Goal: Task Accomplishment & Management: Manage account settings

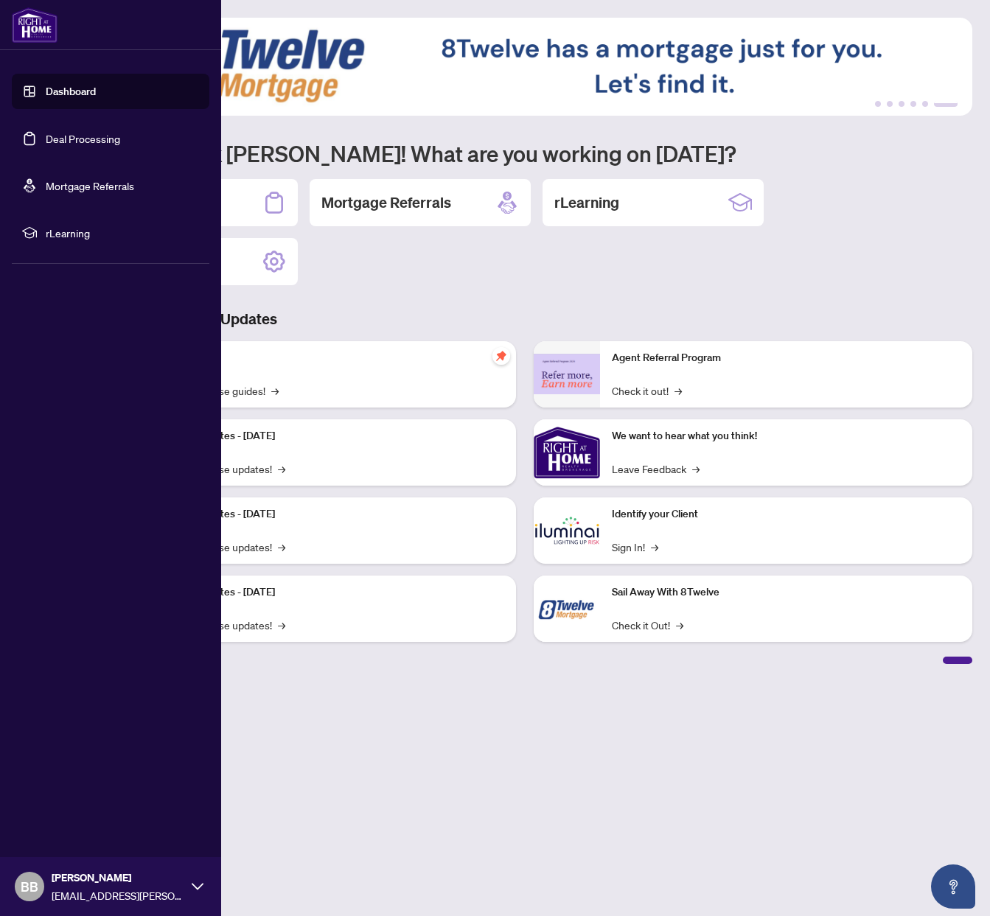
click at [69, 85] on link "Dashboard" at bounding box center [71, 91] width 50 height 13
click at [69, 94] on link "Dashboard" at bounding box center [71, 91] width 50 height 13
click at [69, 141] on link "Deal Processing" at bounding box center [83, 138] width 74 height 13
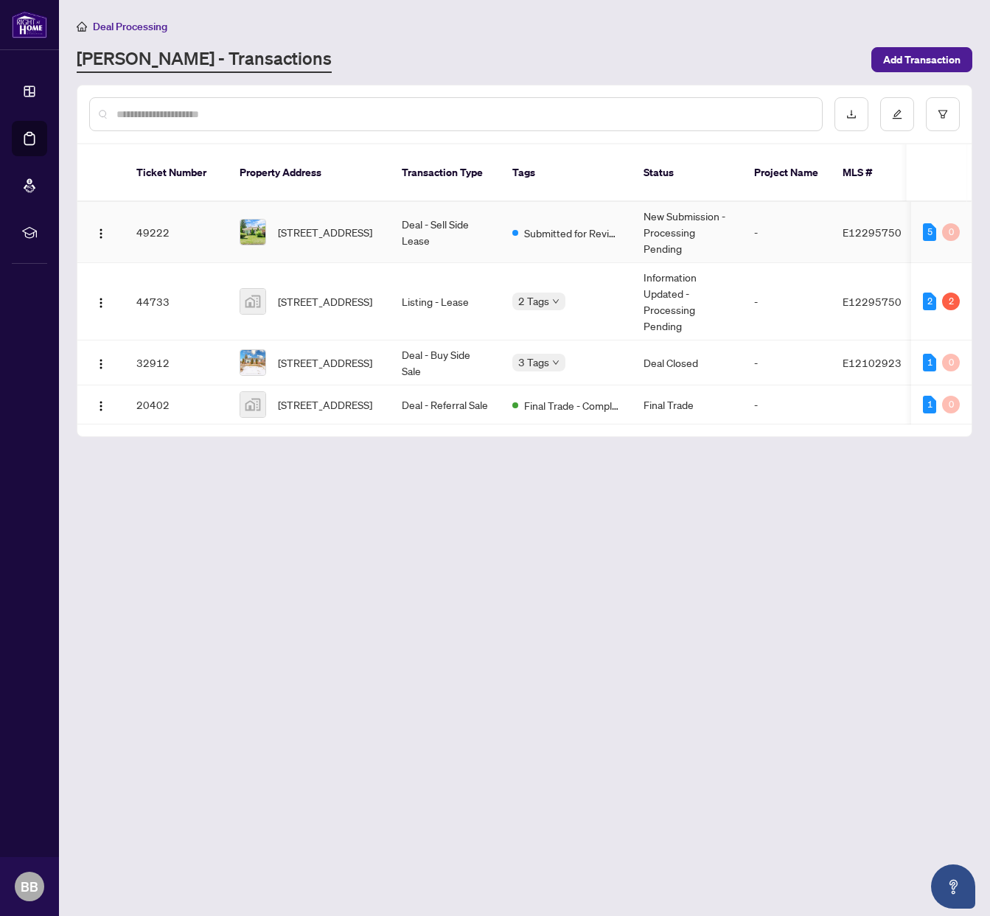
click at [169, 221] on td "49222" at bounding box center [176, 232] width 103 height 61
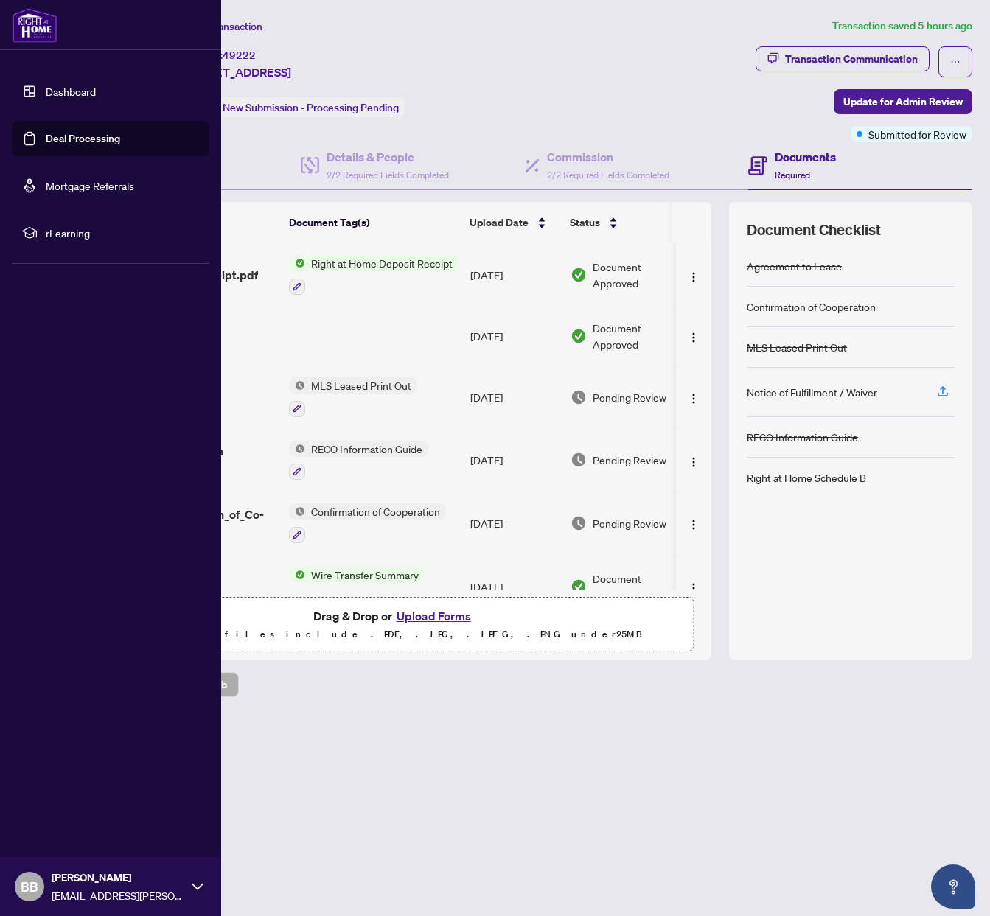
click at [46, 94] on link "Dashboard" at bounding box center [71, 91] width 50 height 13
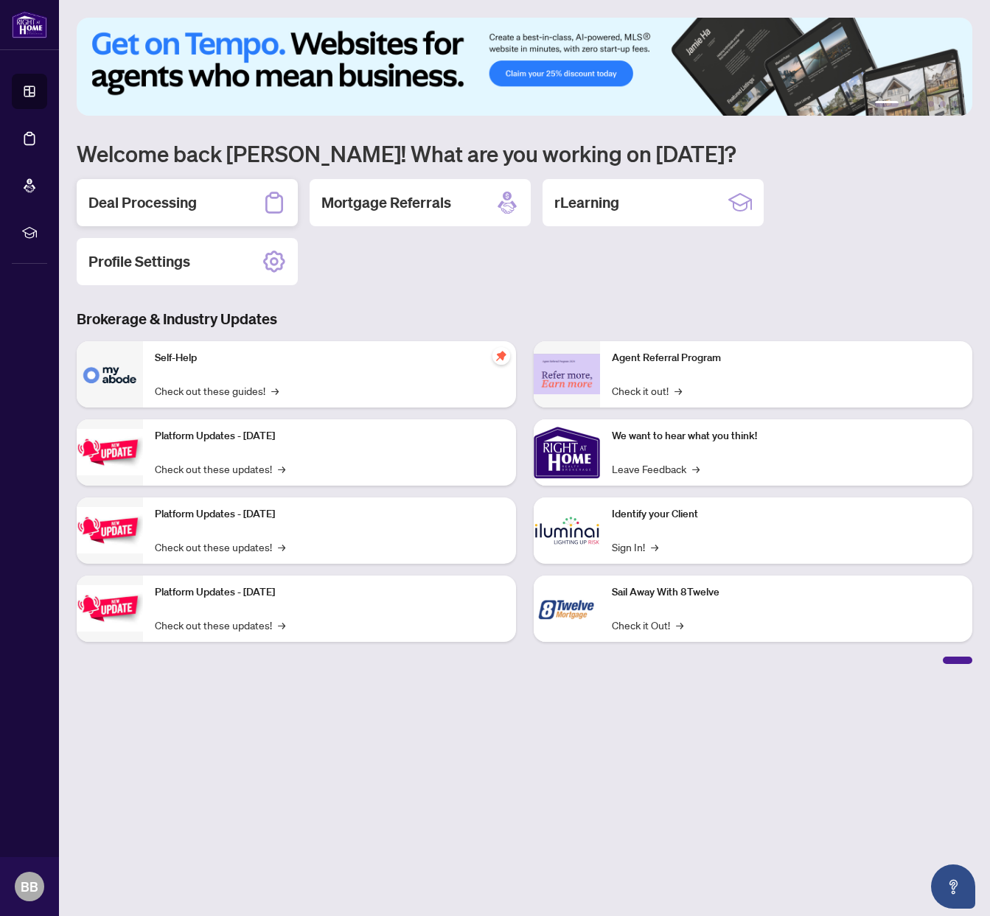
click at [198, 216] on div "Deal Processing" at bounding box center [187, 202] width 221 height 47
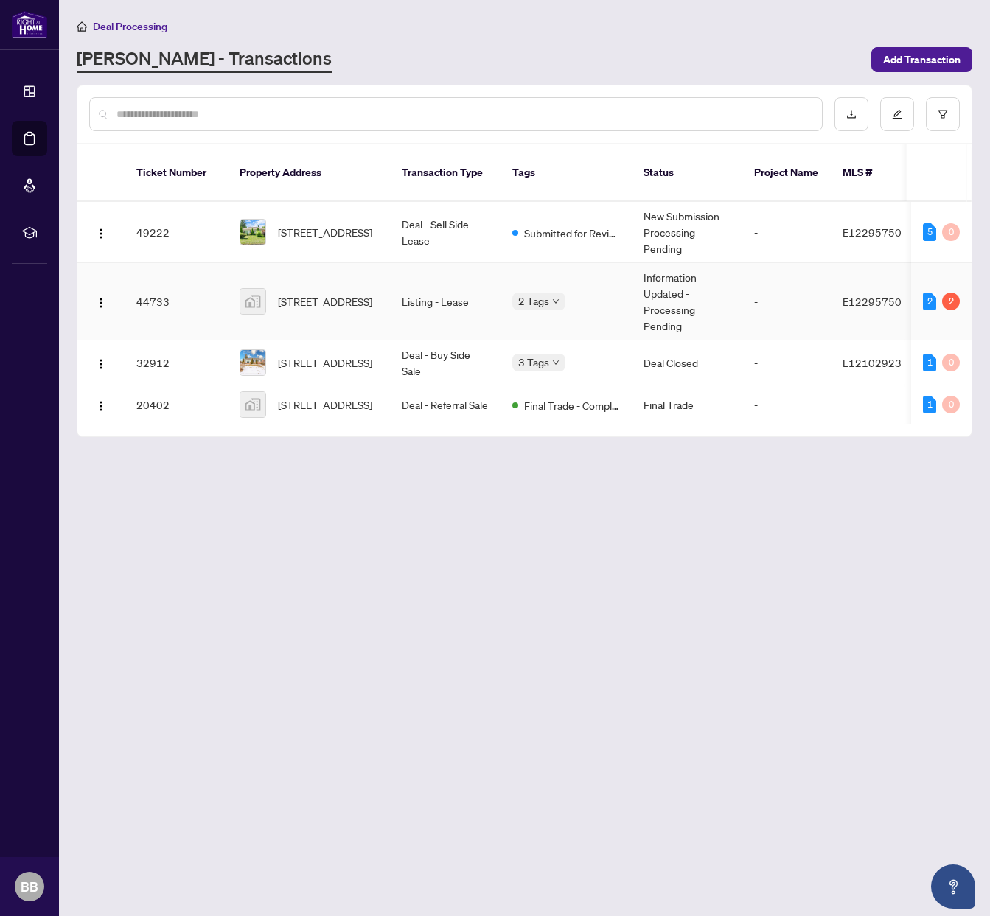
click at [143, 285] on td "44733" at bounding box center [176, 301] width 103 height 77
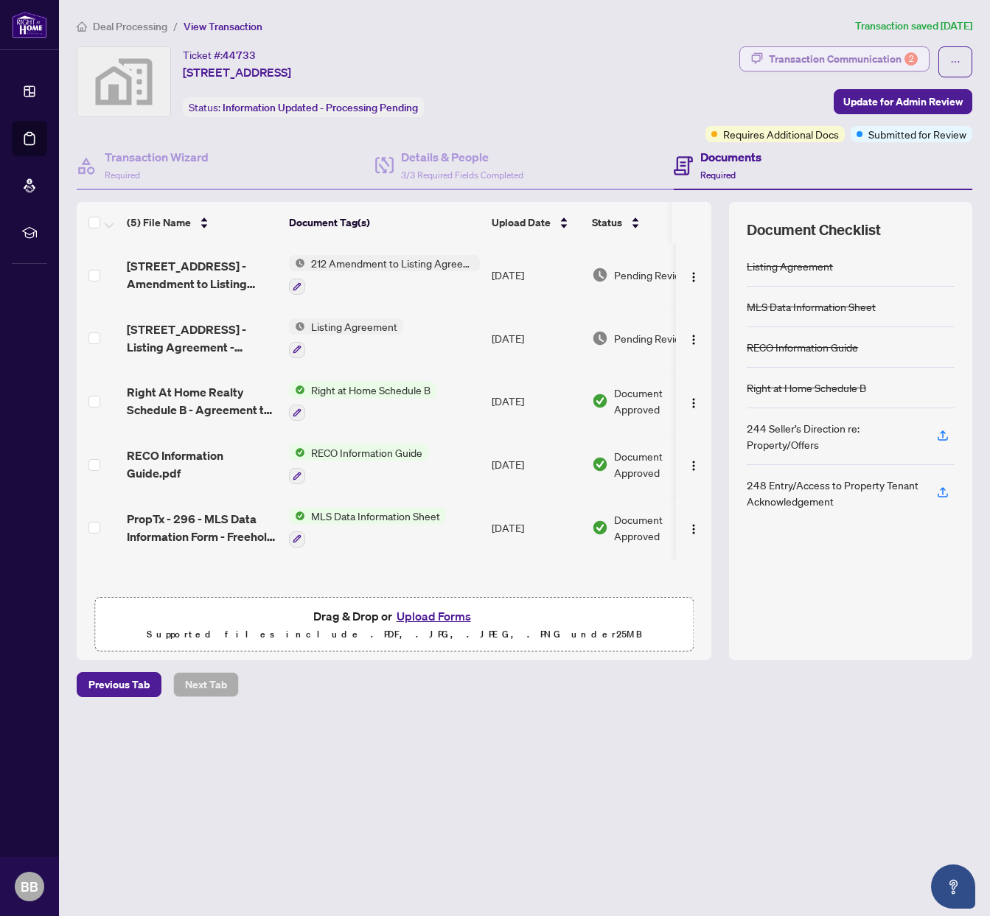
click at [850, 62] on div "Transaction Communication 2" at bounding box center [843, 59] width 149 height 24
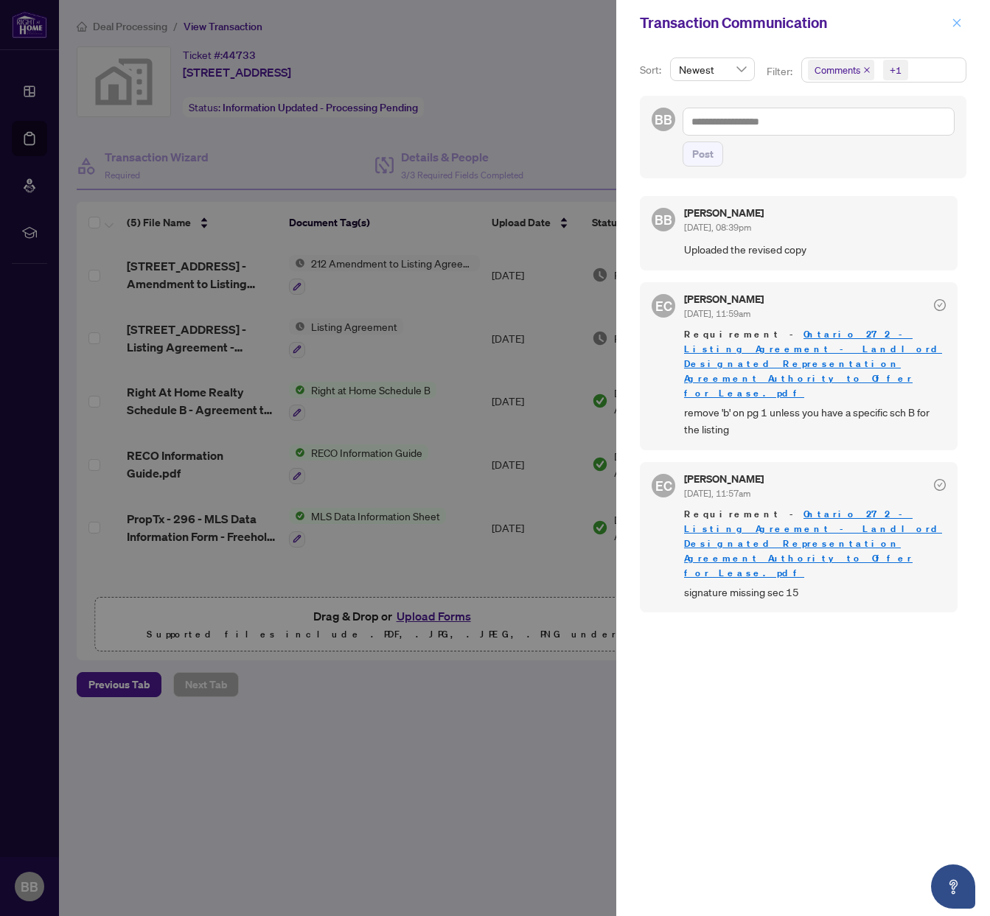
click at [953, 25] on icon "close" at bounding box center [957, 22] width 8 height 8
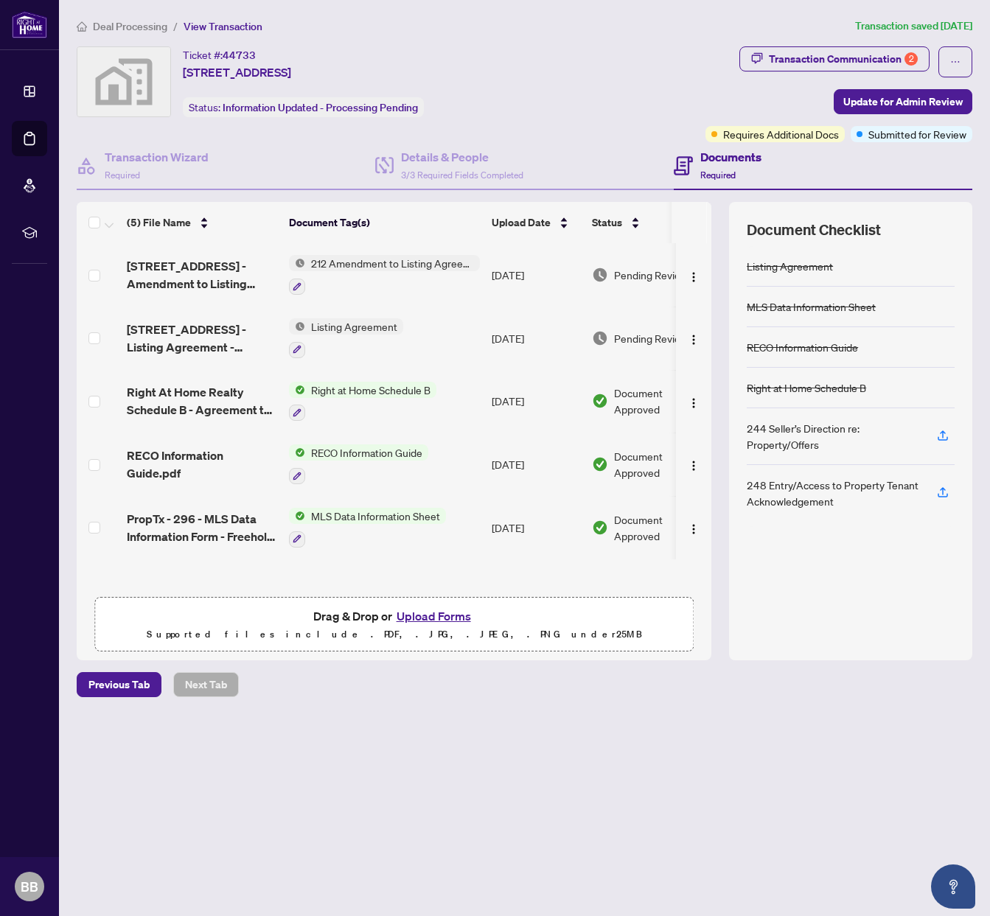
click at [150, 24] on span "Deal Processing" at bounding box center [130, 26] width 74 height 13
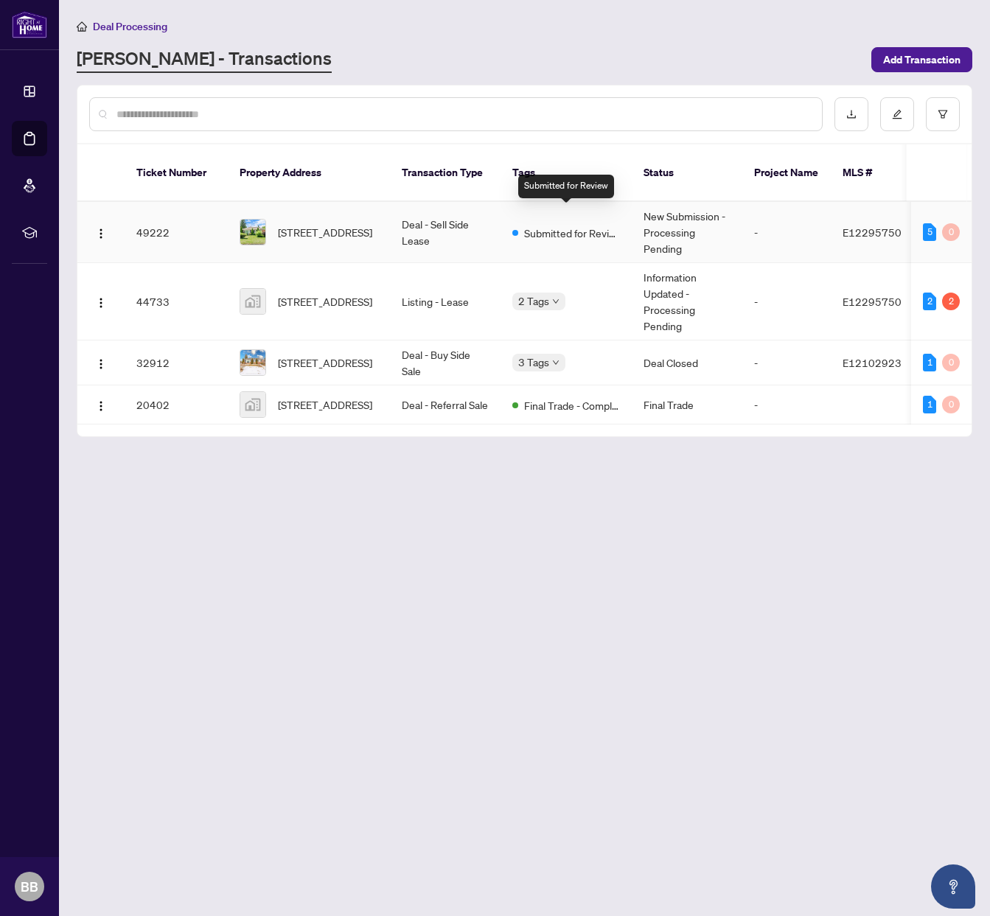
click at [531, 225] on span "Submitted for Review" at bounding box center [572, 233] width 96 height 16
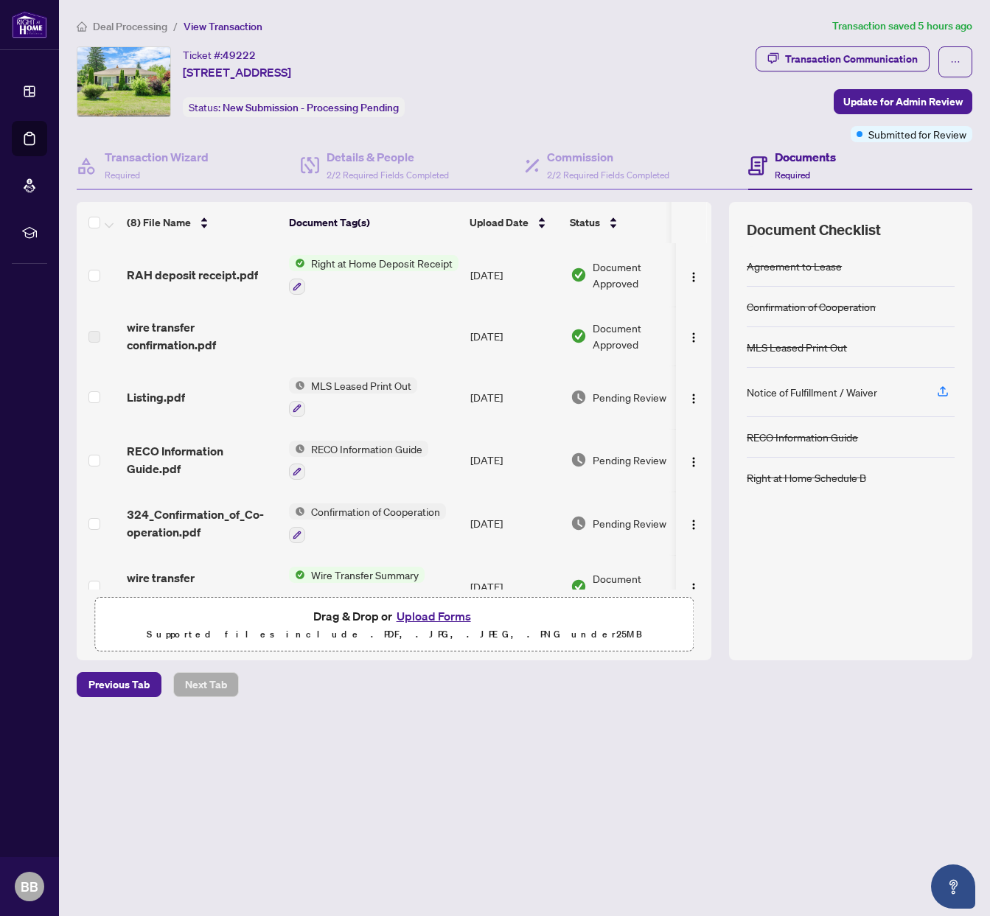
click at [382, 264] on span "Right at Home Deposit Receipt" at bounding box center [381, 263] width 153 height 16
click at [187, 282] on span "RAH deposit receipt.pdf" at bounding box center [192, 275] width 131 height 18
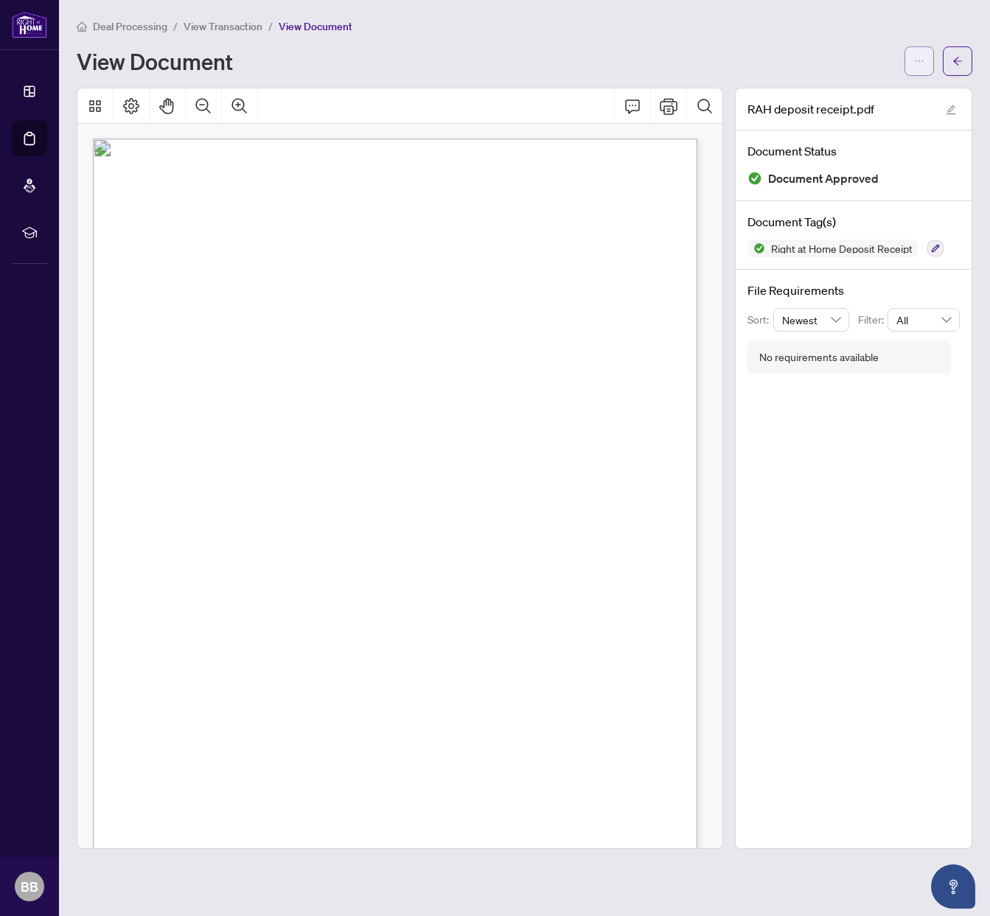
click at [917, 57] on icon "ellipsis" at bounding box center [919, 61] width 10 height 10
click at [844, 94] on span "Download" at bounding box center [866, 93] width 112 height 16
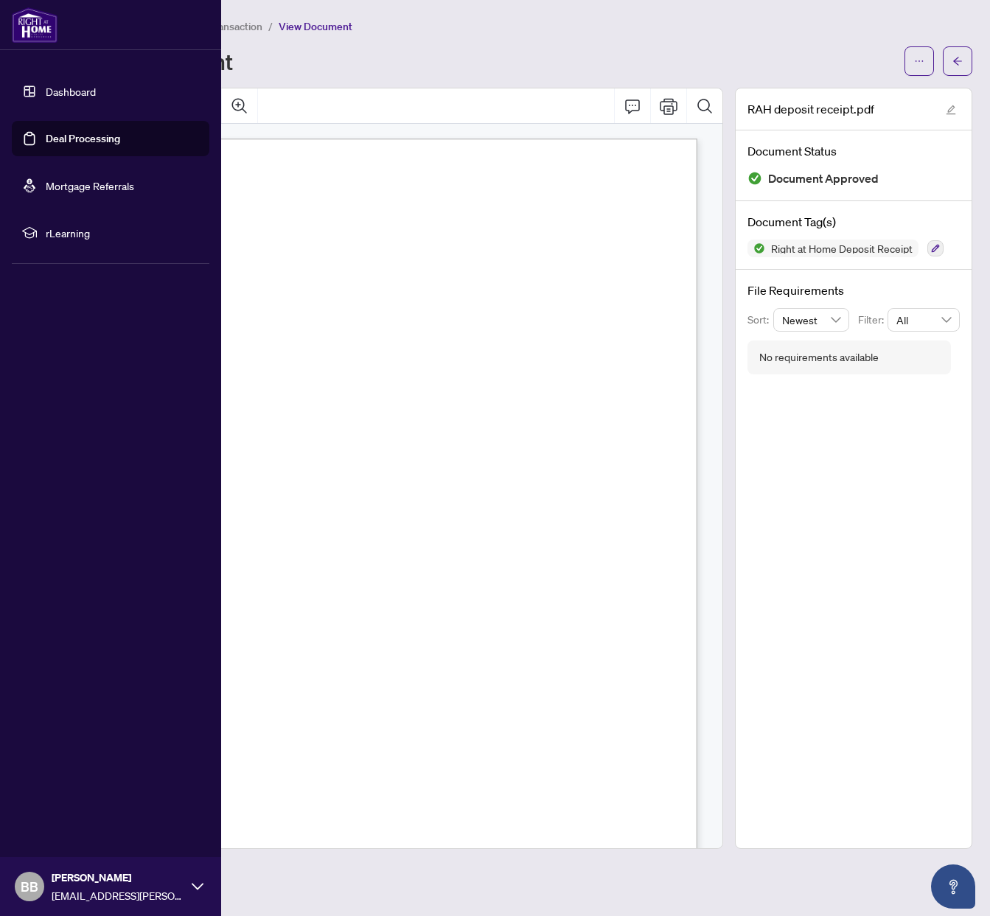
click at [46, 98] on link "Dashboard" at bounding box center [71, 91] width 50 height 13
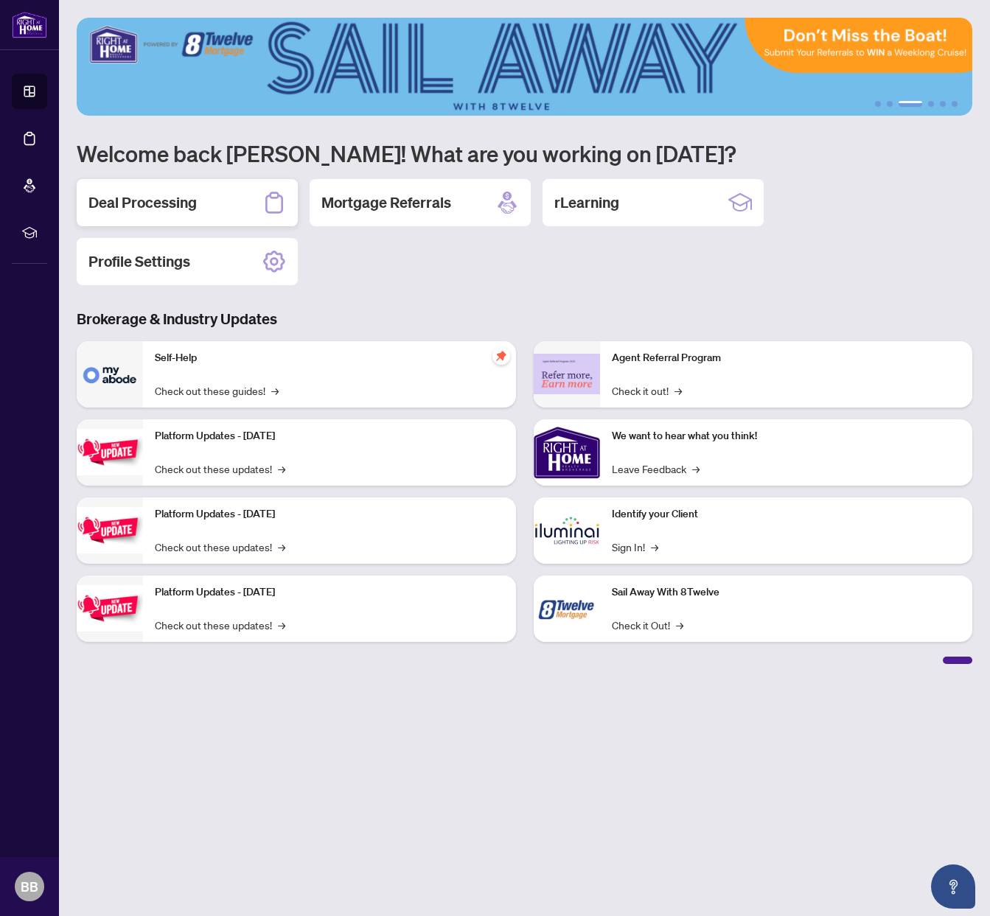
click at [144, 202] on h2 "Deal Processing" at bounding box center [142, 202] width 108 height 21
